Goal: Communication & Community: Answer question/provide support

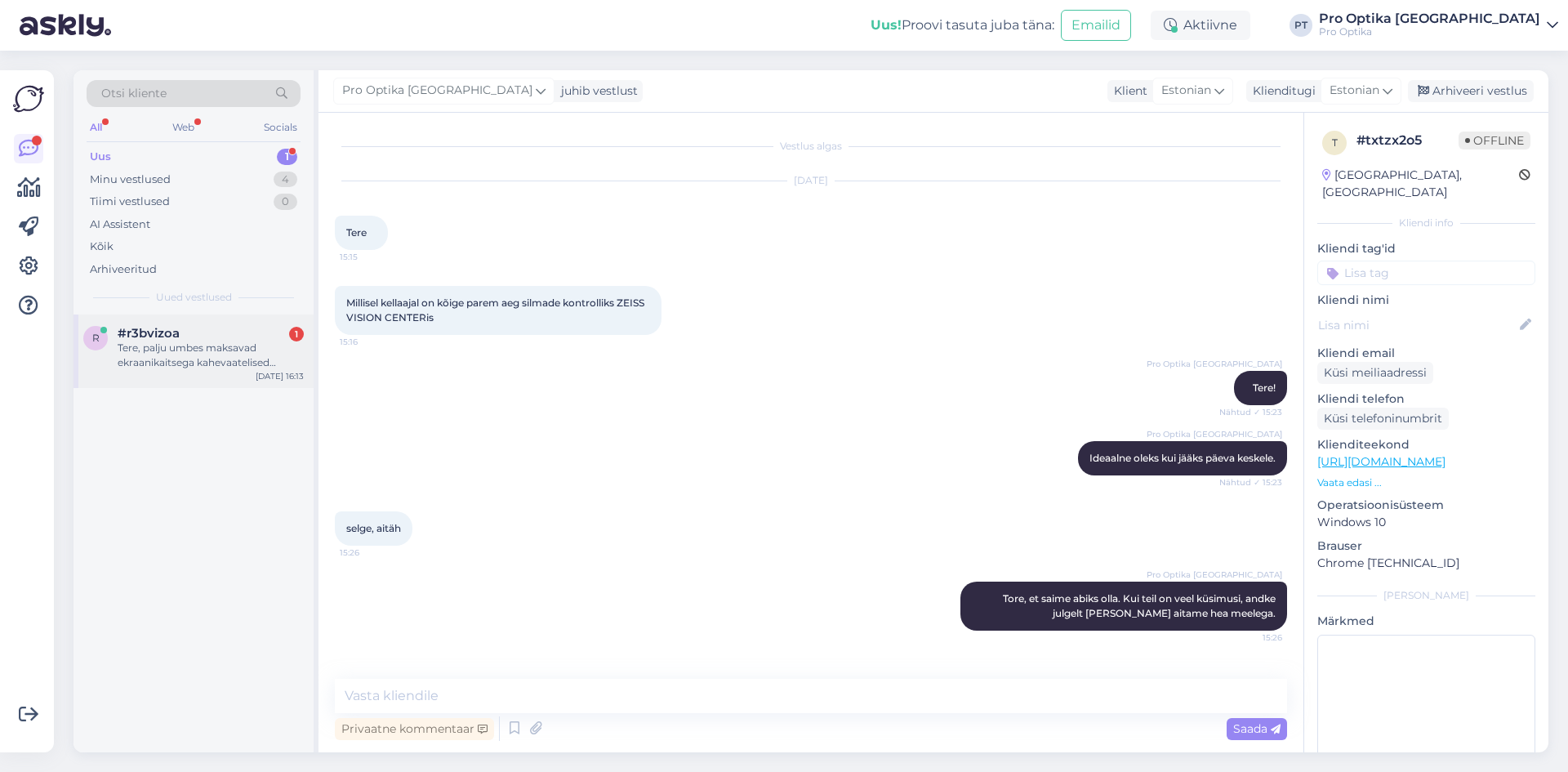
click at [236, 332] on div "#r3bvizoa 1" at bounding box center [210, 334] width 186 height 15
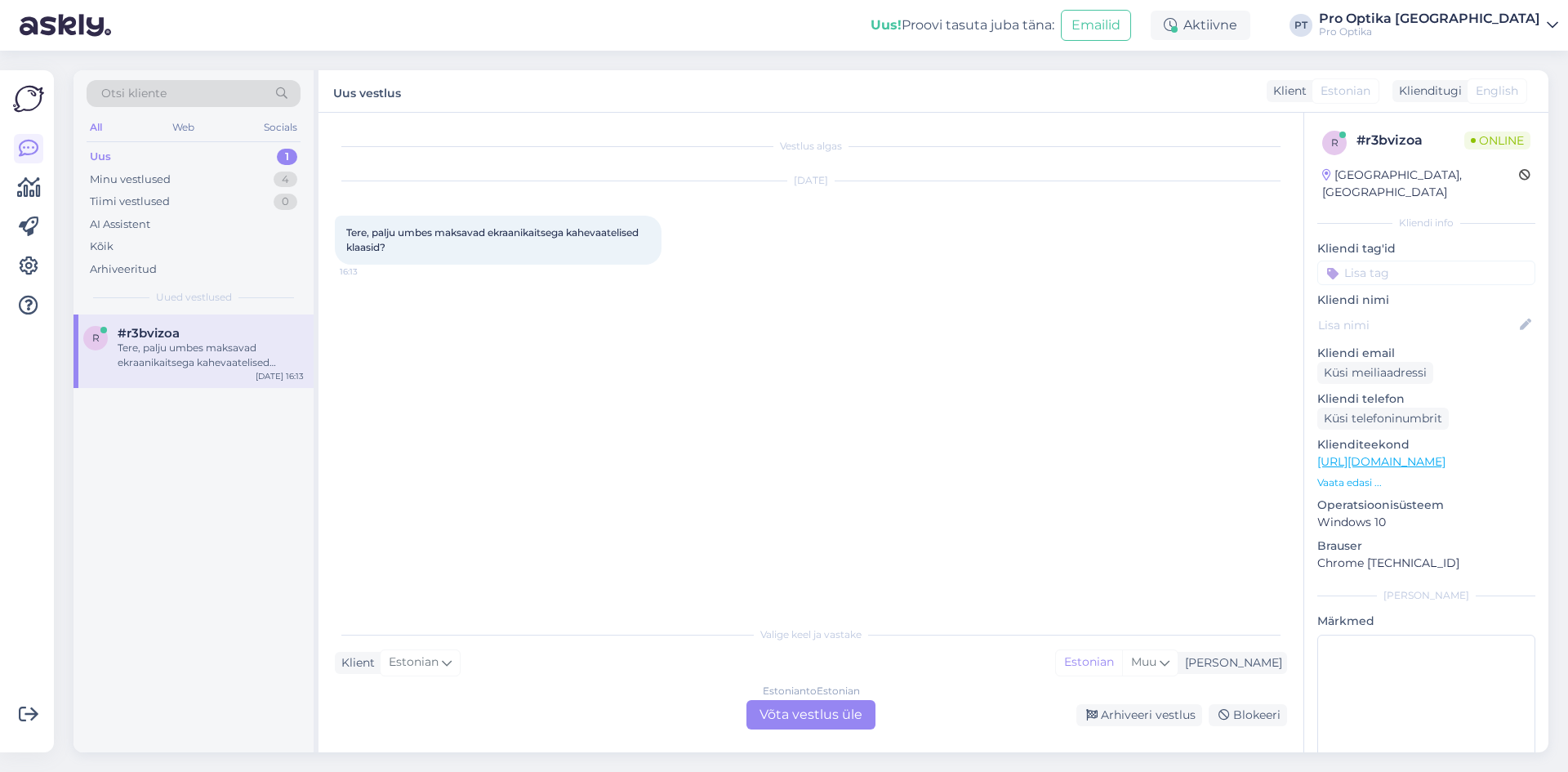
click at [790, 701] on div "Estonian to Estonian Võta vestlus üle" at bounding box center [811, 714] width 129 height 29
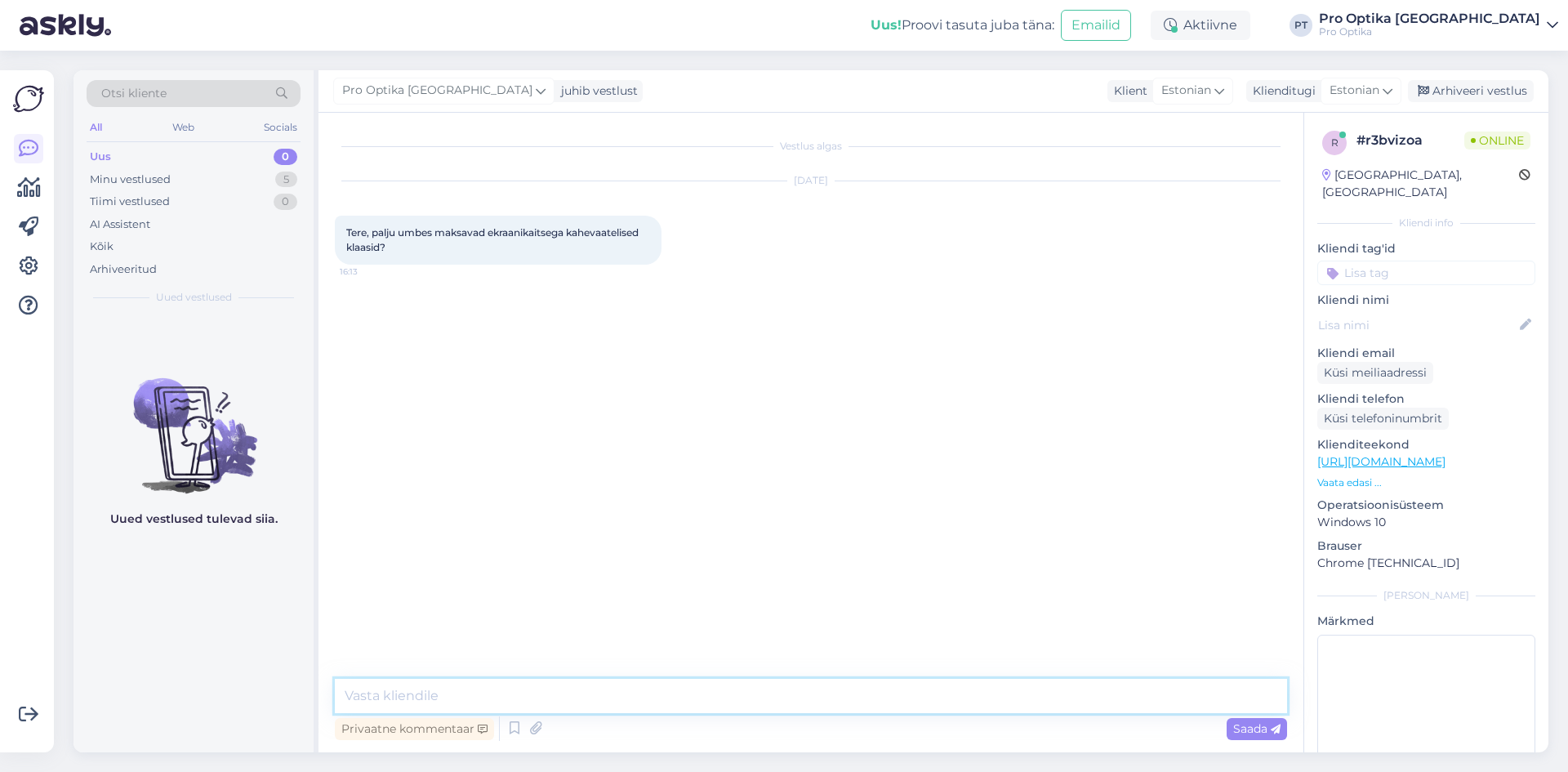
click at [421, 691] on textarea at bounding box center [811, 696] width 952 height 35
type textarea "Tere!"
type textarea "Progresseeruvate klaasipaari hinnad algavad 398 eurost, lõplik hind sõltub [PER…"
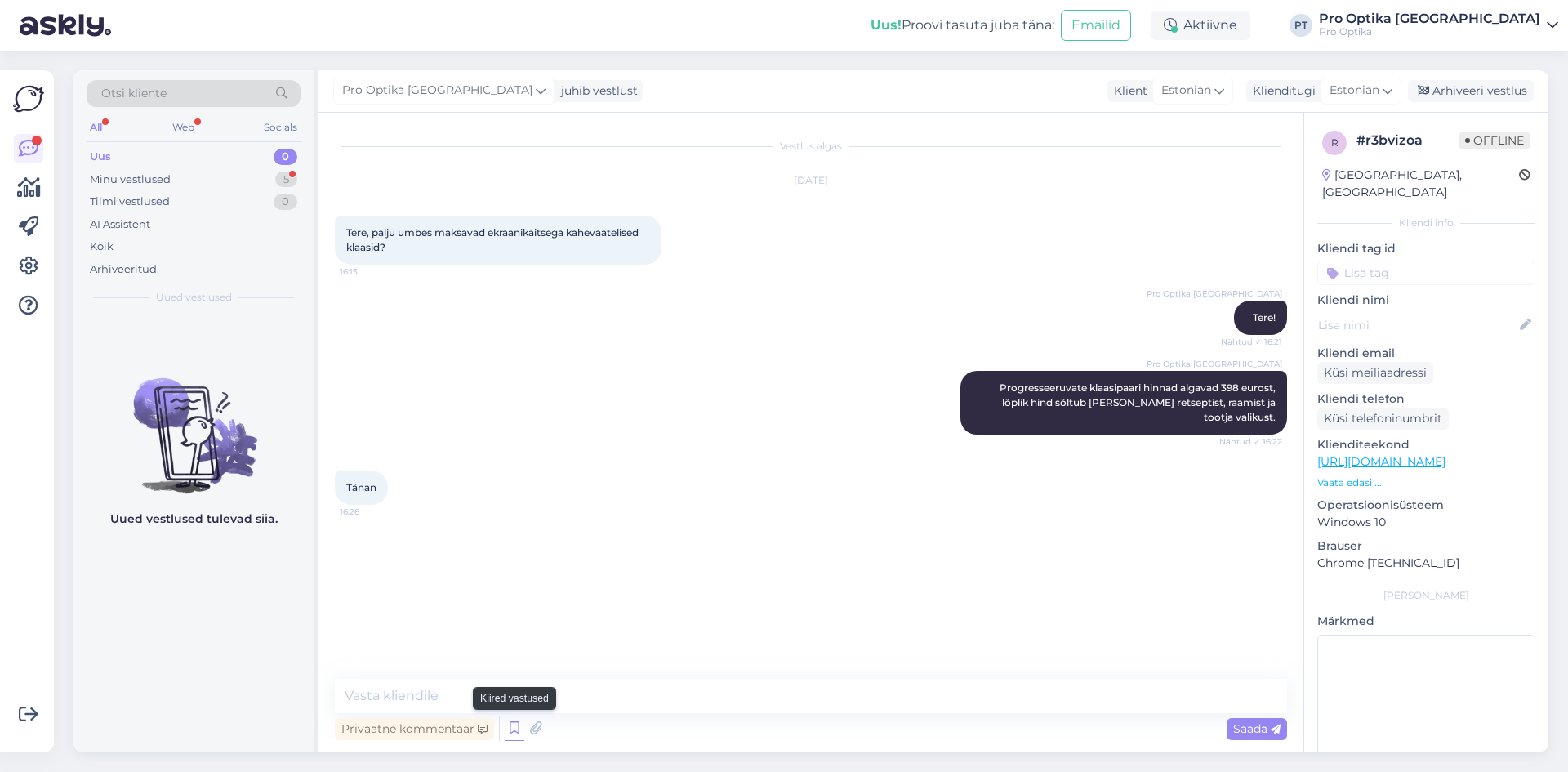
click at [517, 723] on icon at bounding box center [515, 729] width 20 height 25
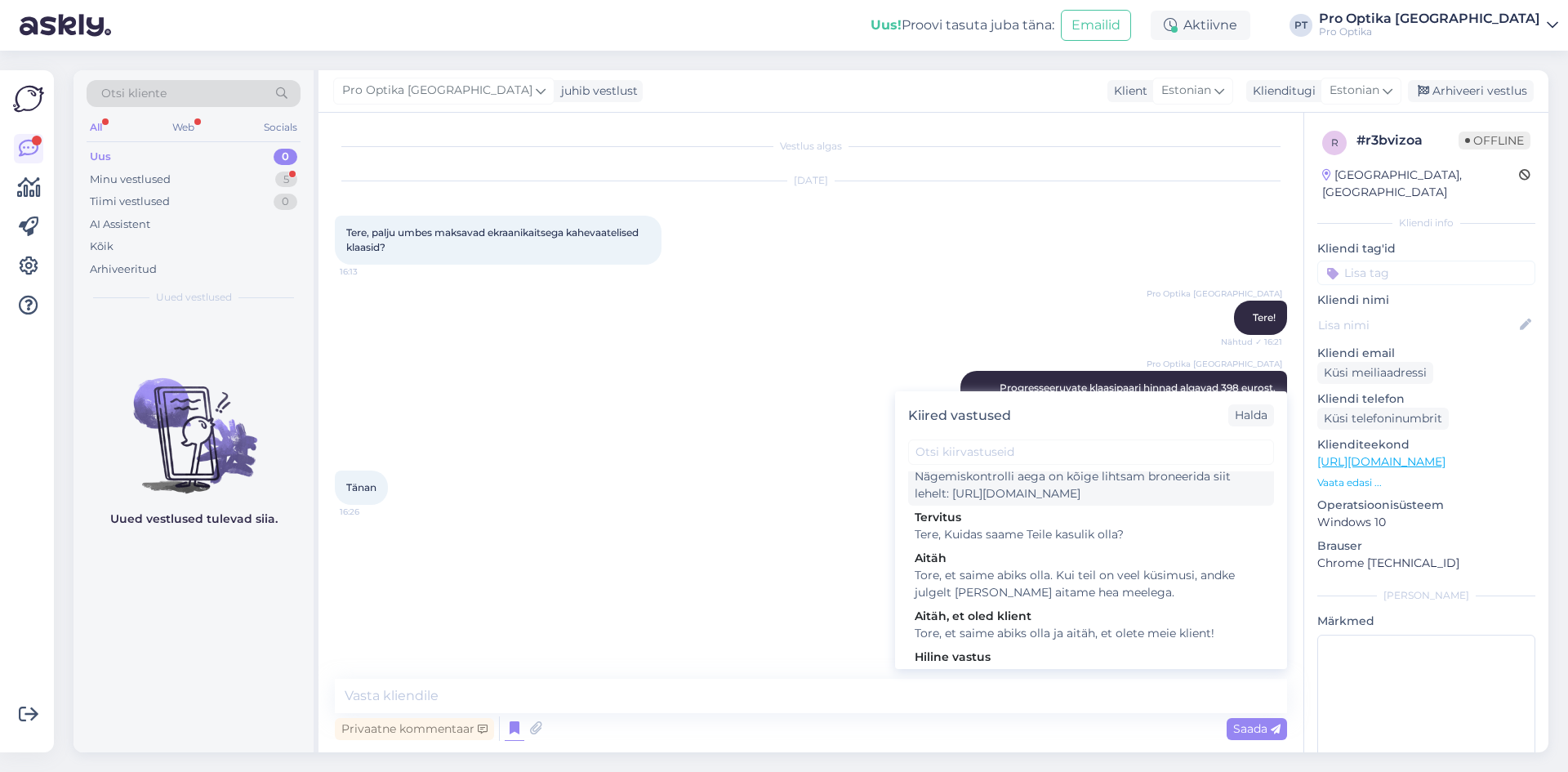
scroll to position [490, 0]
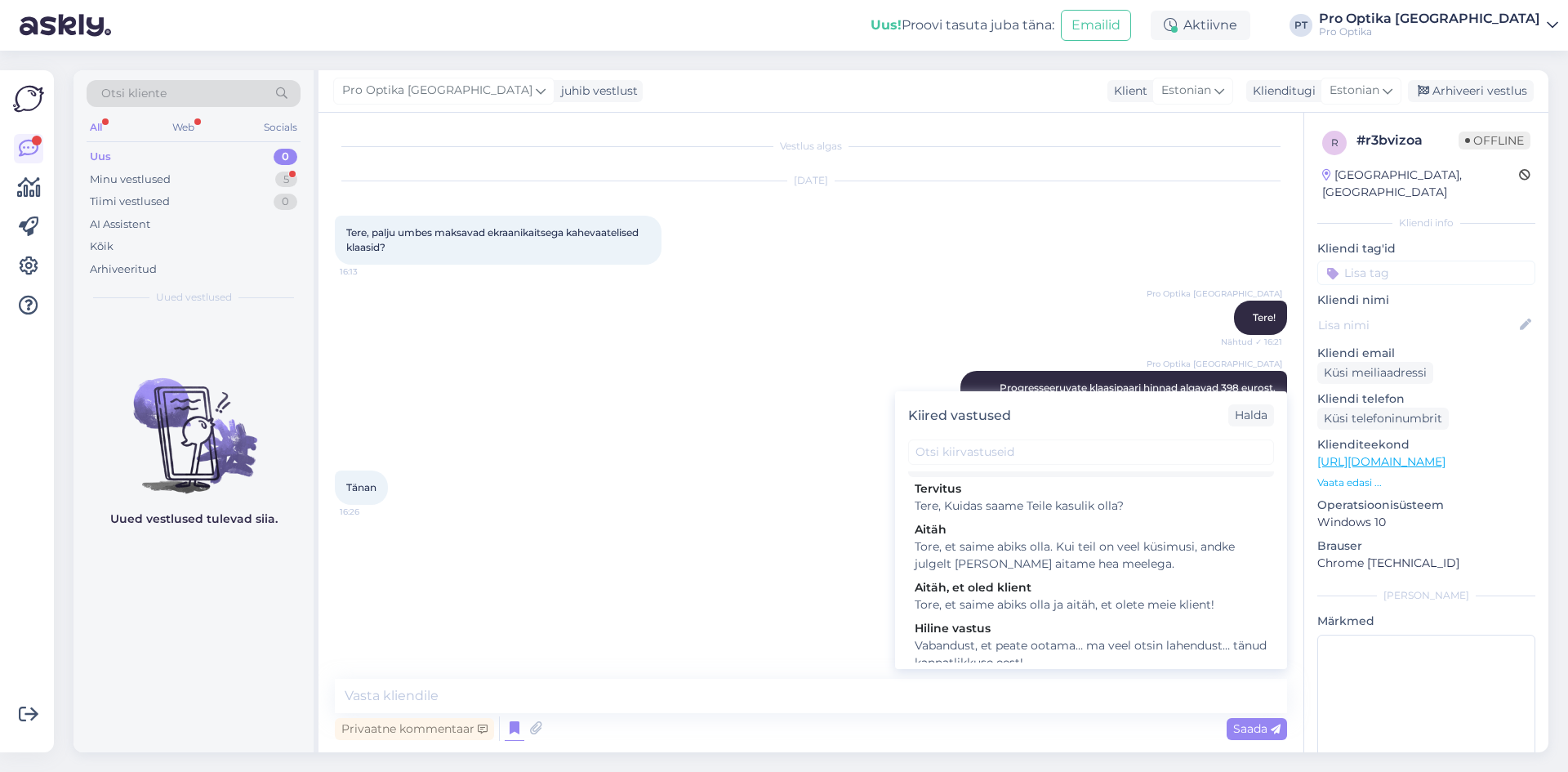
click at [1044, 569] on div "Tore, et saime abiks olla. Kui teil on veel küsimusi, andke julgelt [PERSON_NAM…" at bounding box center [1091, 555] width 353 height 35
type textarea "Tore, et saime abiks olla. Kui teil on veel küsimusi, andke julgelt [PERSON_NAM…"
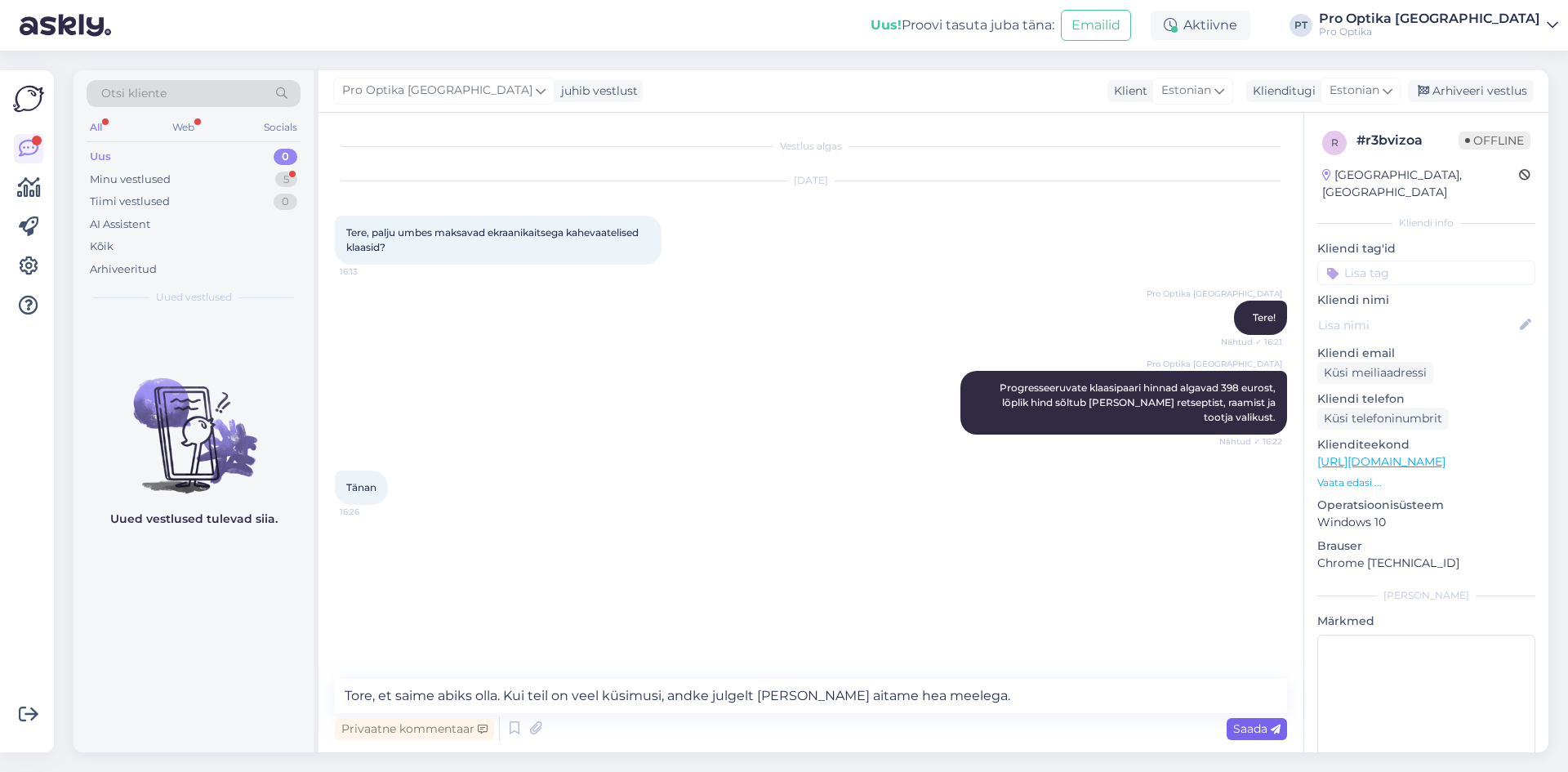
click at [1243, 723] on span "Saada" at bounding box center [1256, 728] width 47 height 15
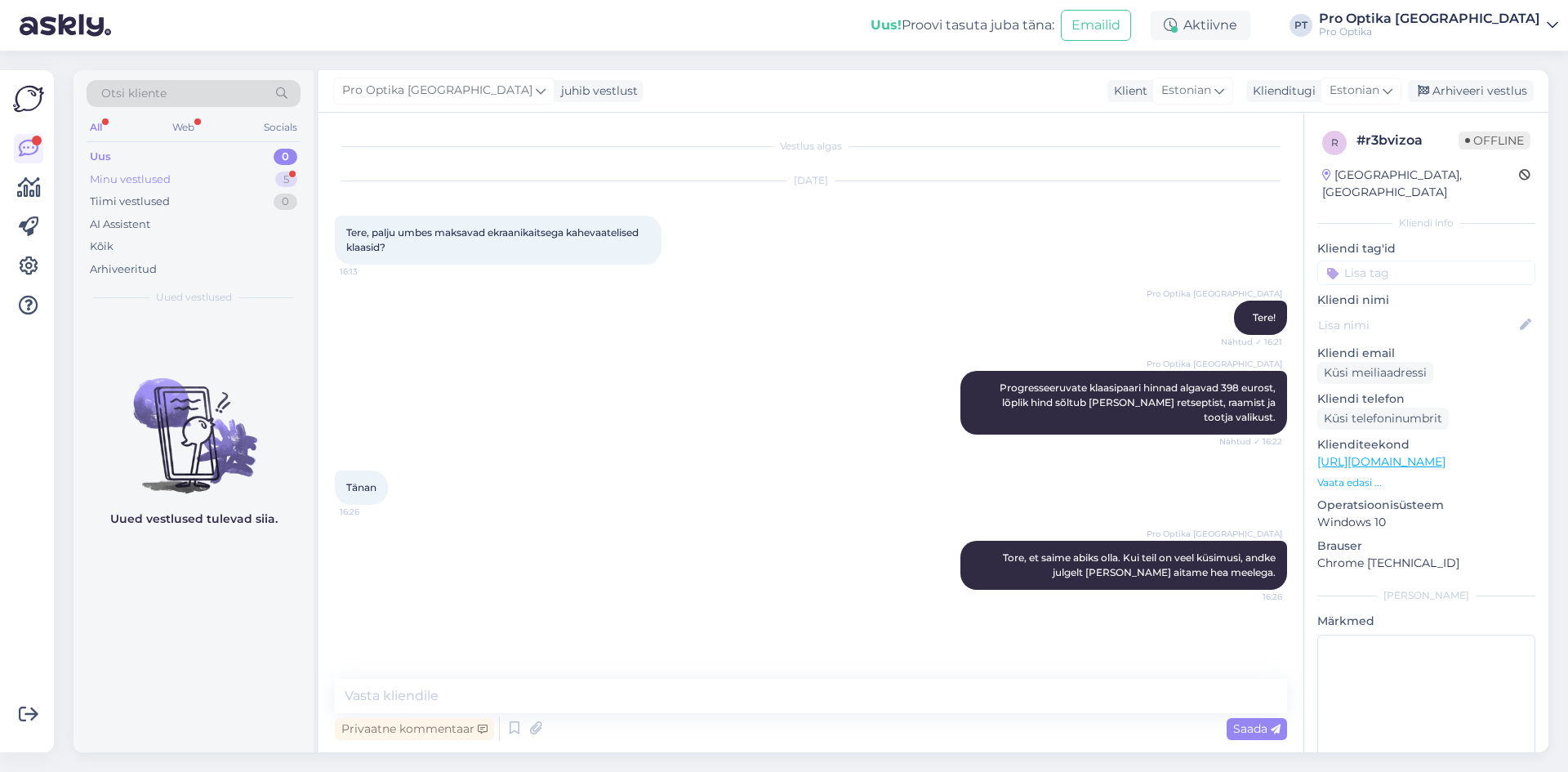
click at [250, 176] on div "Minu vestlused 5" at bounding box center [193, 180] width 214 height 23
click at [284, 181] on div "5" at bounding box center [286, 180] width 23 height 16
